Goal: Find specific page/section: Locate a particular part of the current website

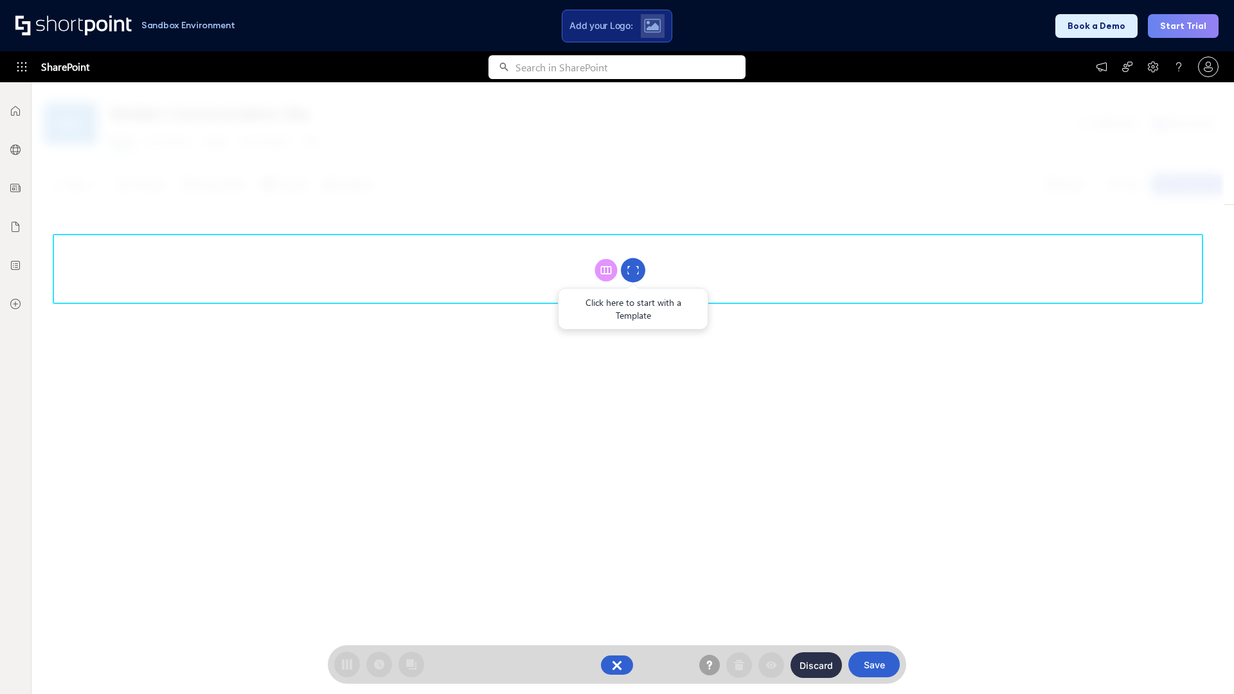
click at [633, 270] on circle at bounding box center [633, 270] width 24 height 24
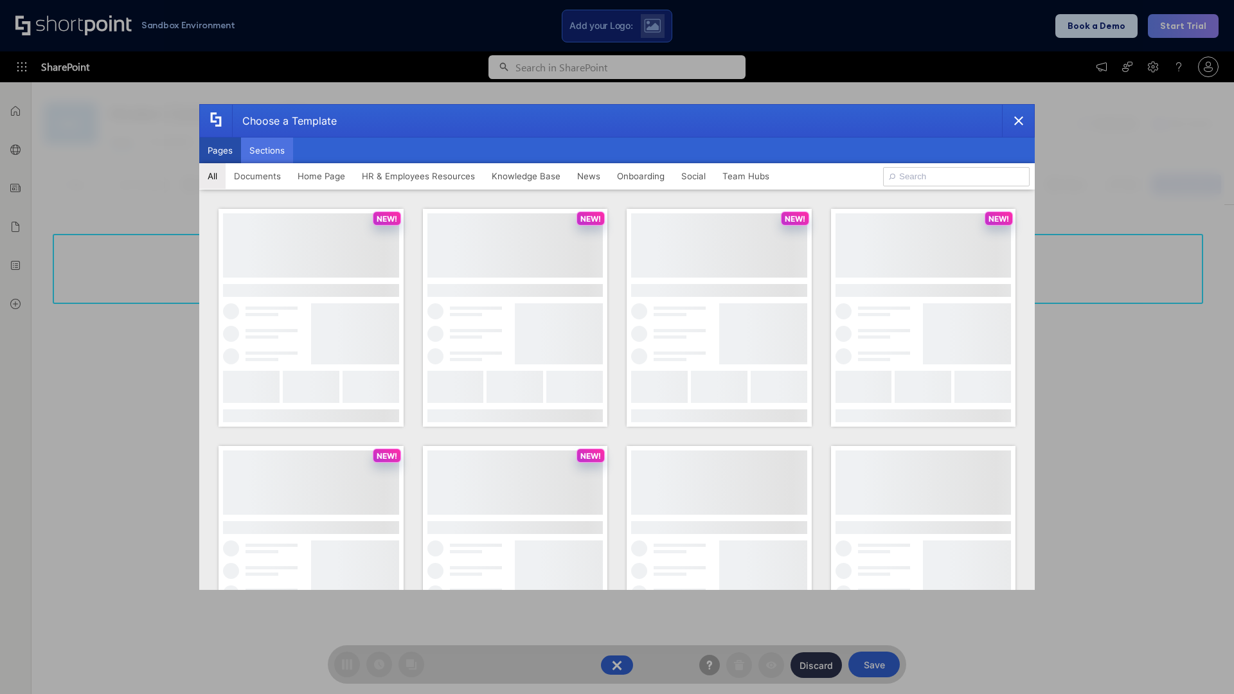
click at [267, 150] on button "Sections" at bounding box center [267, 151] width 52 height 26
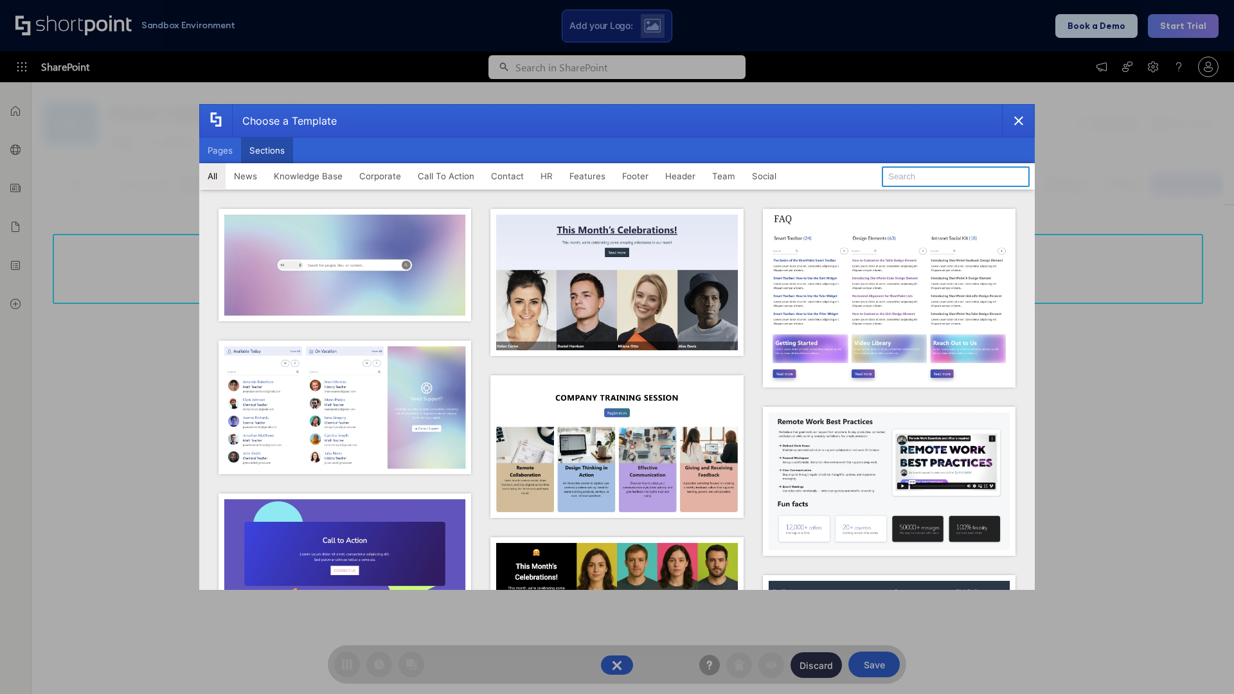
type input "Features Kit 2"
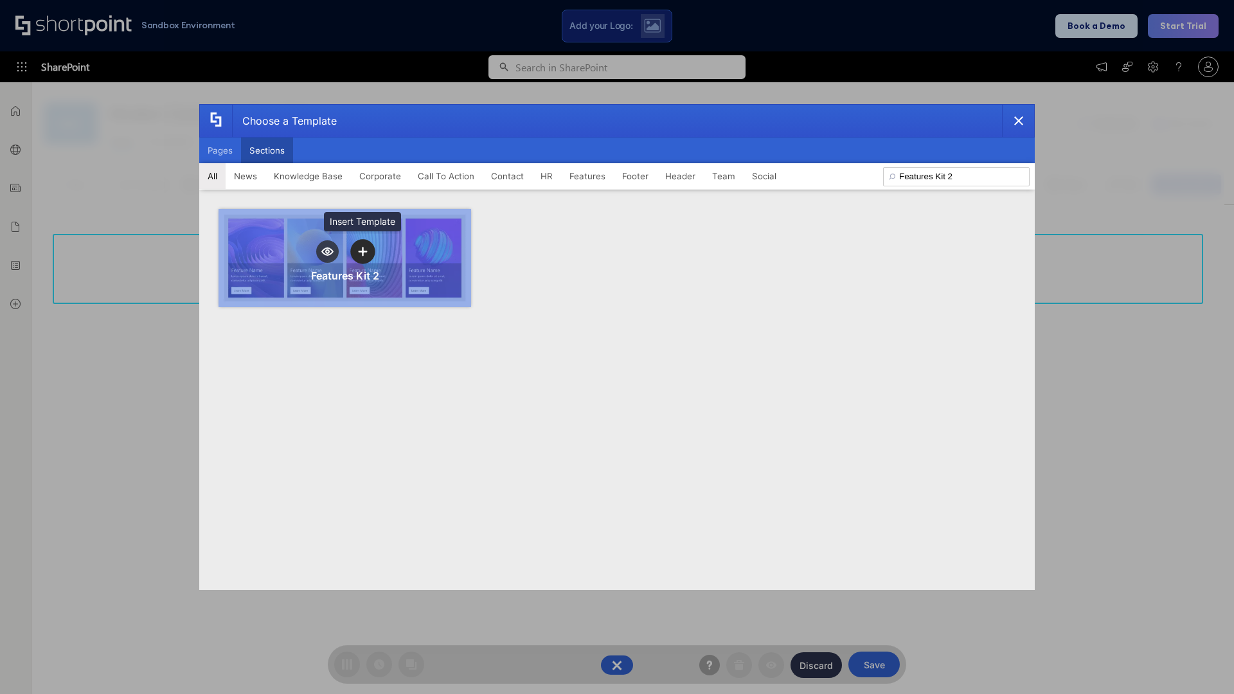
click at [362, 251] on icon "template selector" at bounding box center [362, 251] width 9 height 9
